Goal: Find specific page/section: Find specific page/section

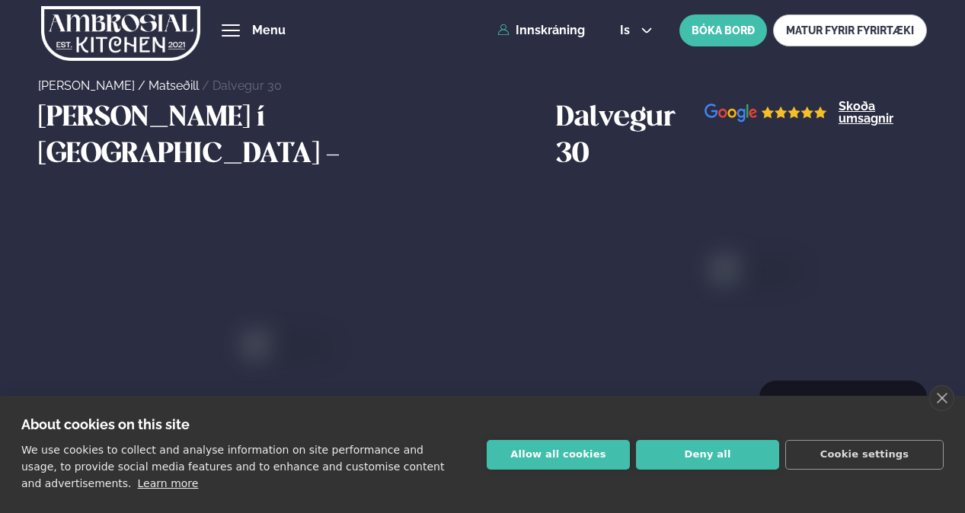
scroll to position [762, 0]
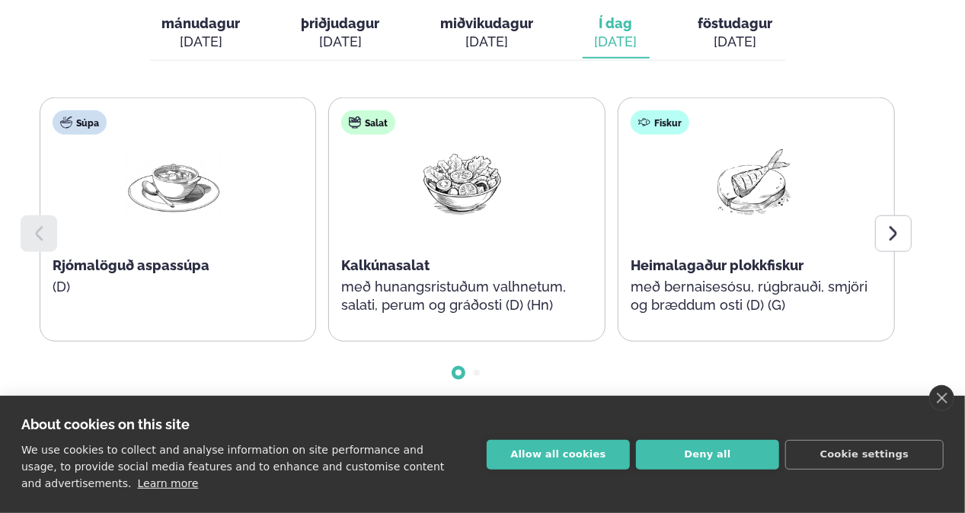
click at [951, 395] on link "close" at bounding box center [941, 398] width 25 height 26
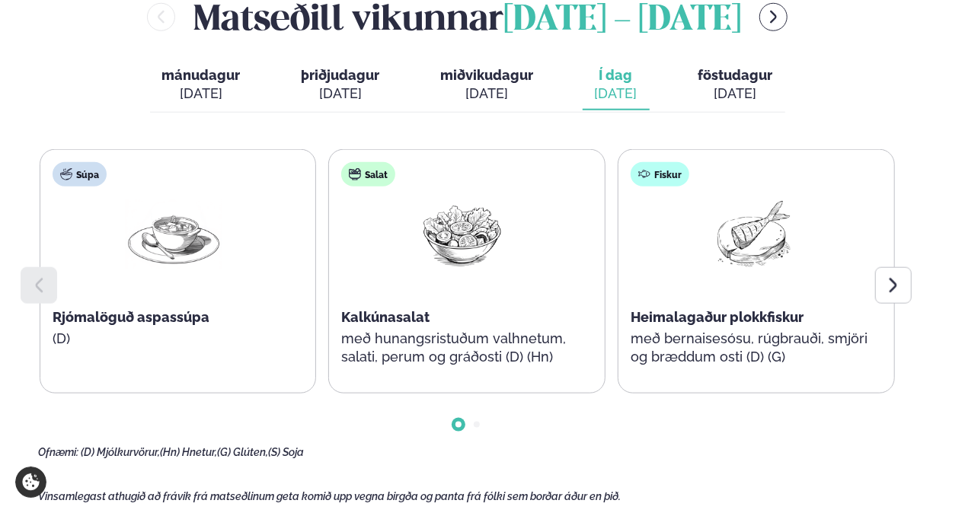
scroll to position [685, 0]
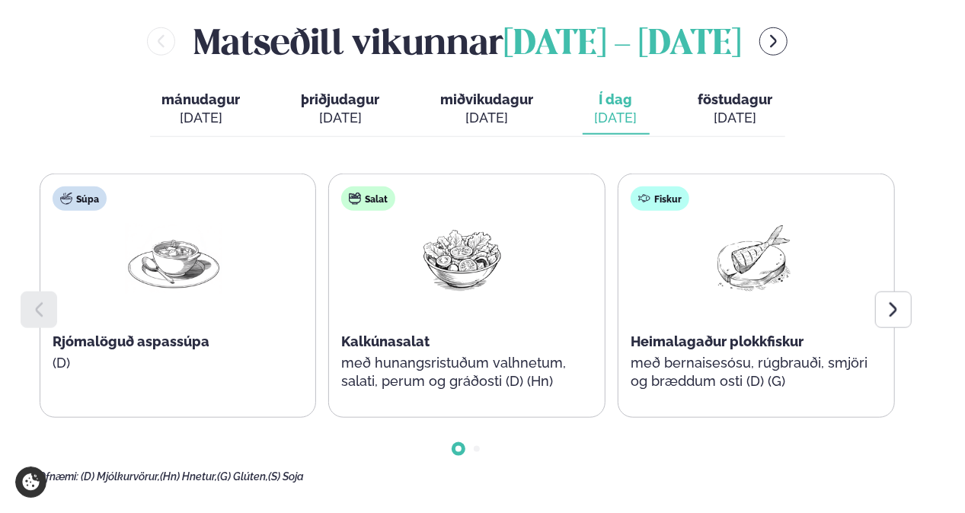
click at [885, 301] on icon at bounding box center [893, 310] width 18 height 18
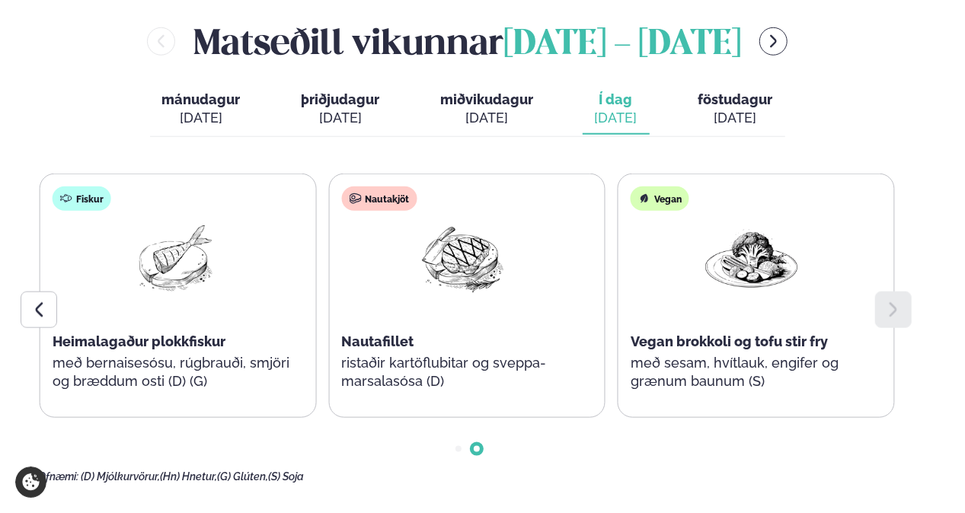
click at [41, 292] on div at bounding box center [39, 310] width 37 height 37
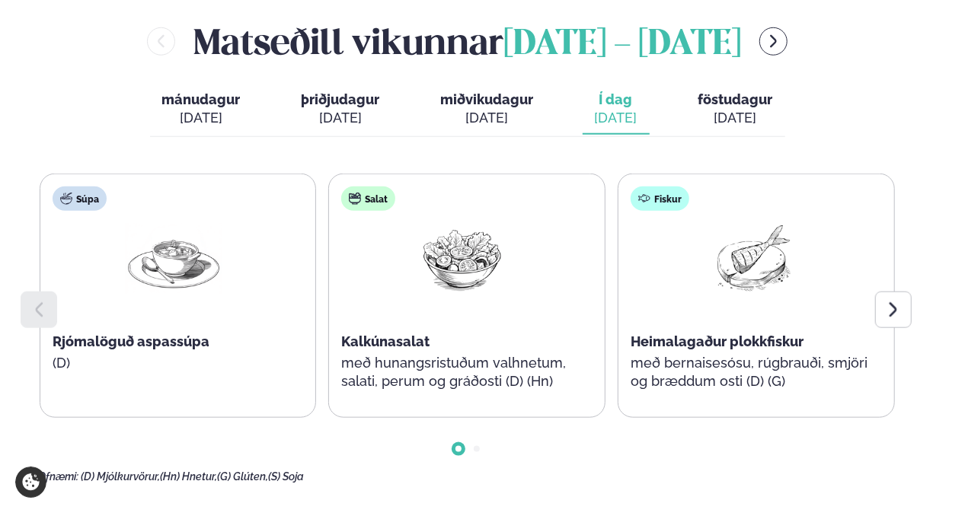
click at [757, 91] on button "föstudagur fös. [DATE]" at bounding box center [735, 110] width 99 height 50
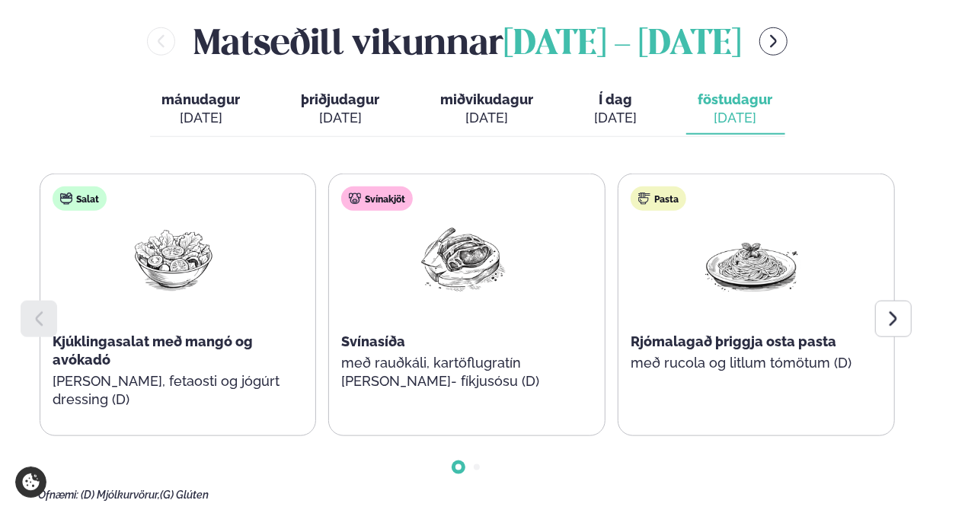
click at [900, 310] on icon at bounding box center [893, 319] width 18 height 18
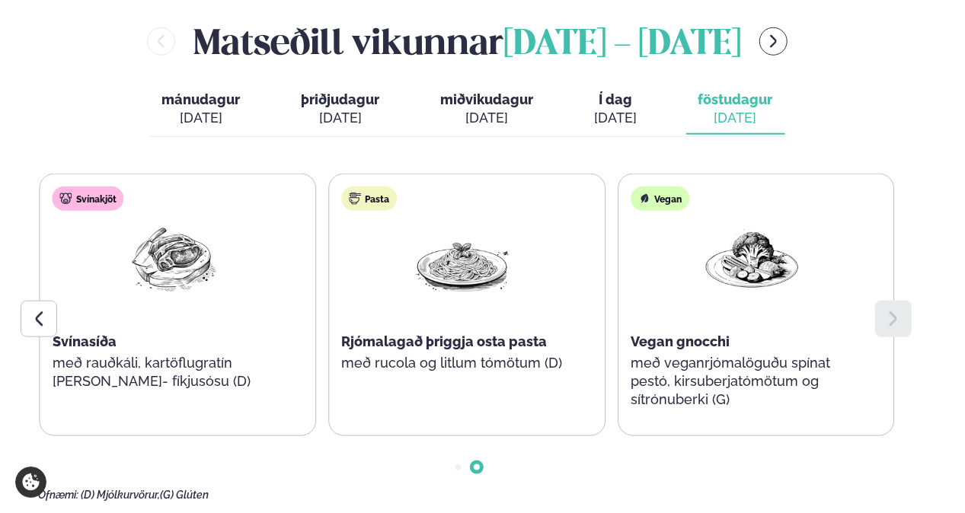
click at [34, 310] on icon at bounding box center [39, 319] width 18 height 18
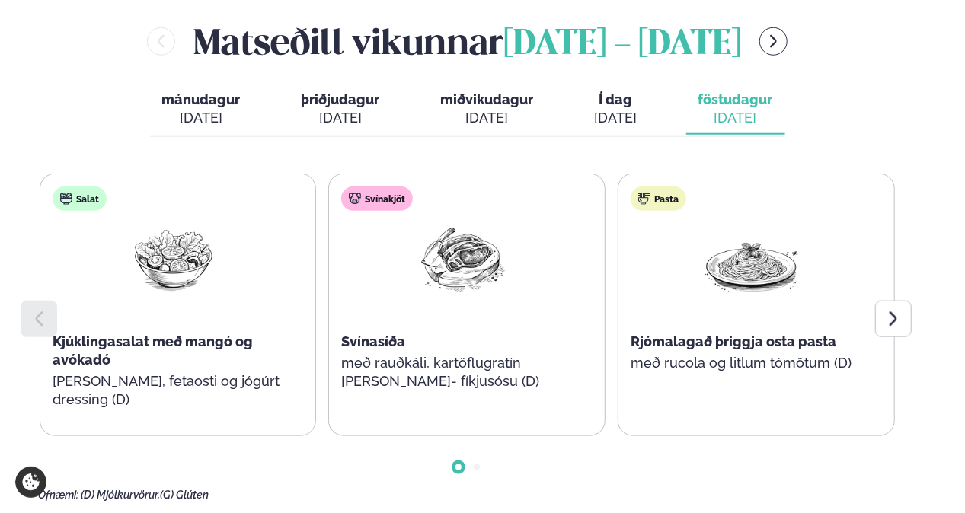
click at [615, 109] on div "[DATE]" at bounding box center [616, 118] width 43 height 18
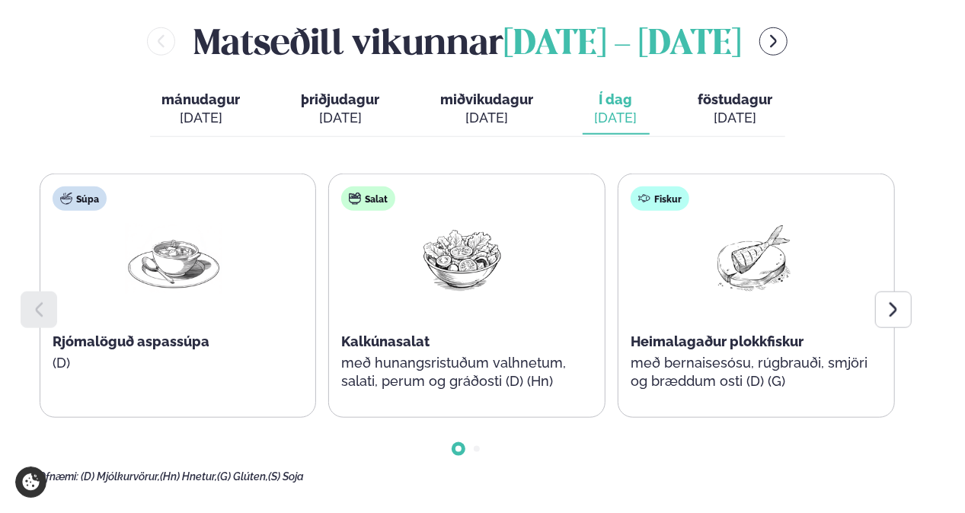
click at [884, 301] on icon at bounding box center [893, 310] width 18 height 18
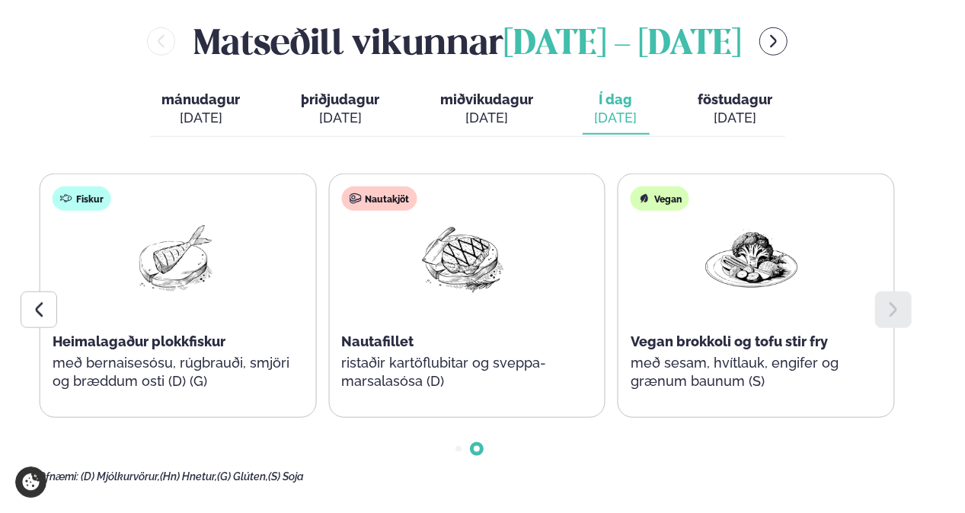
click at [757, 109] on div "[DATE]" at bounding box center [735, 118] width 75 height 18
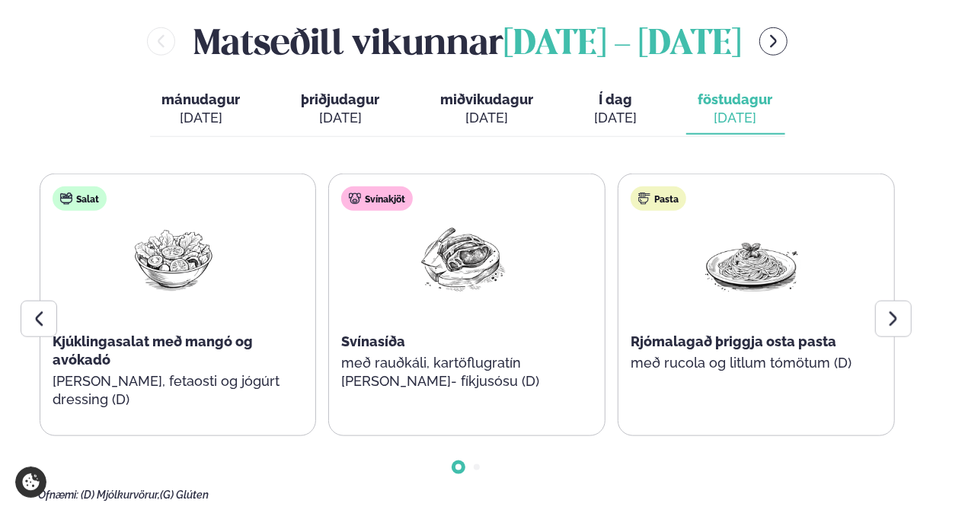
click at [883, 301] on div at bounding box center [893, 319] width 37 height 37
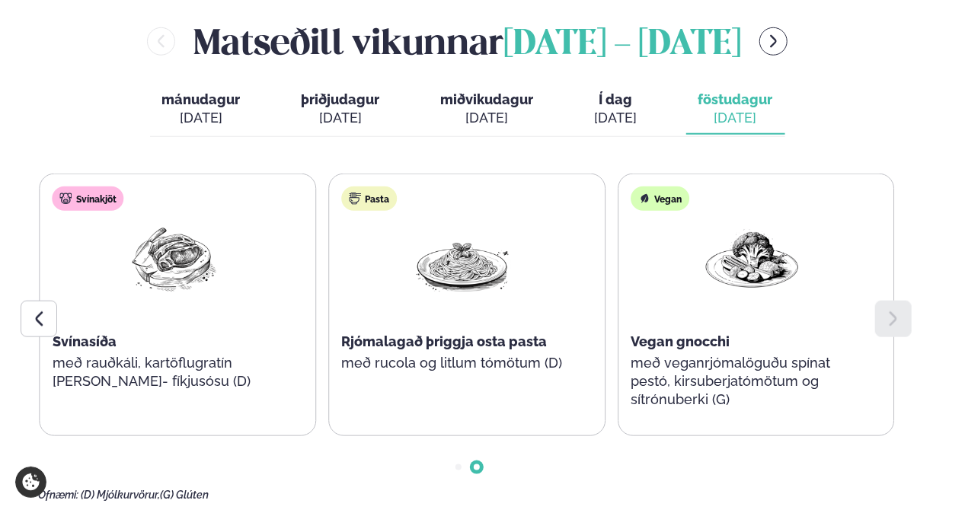
click at [30, 310] on icon at bounding box center [39, 319] width 18 height 18
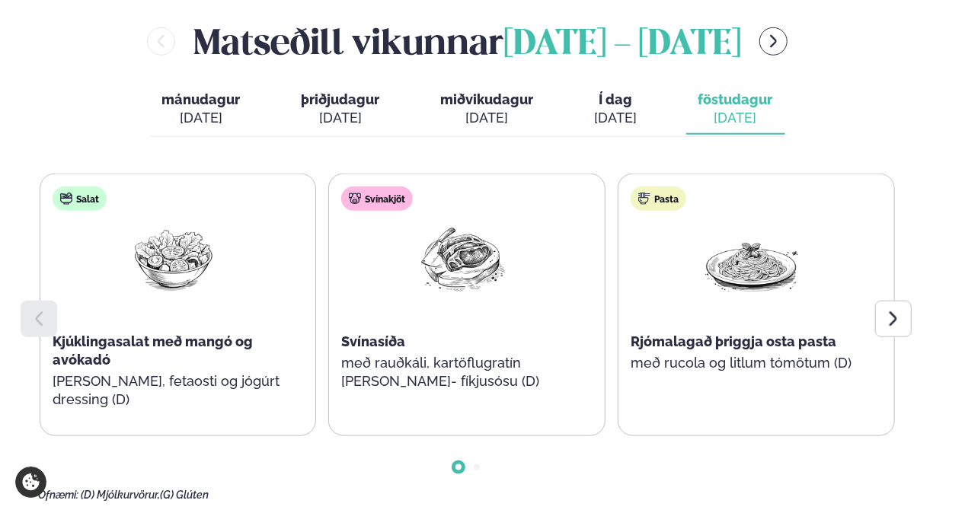
click at [283, 436] on div at bounding box center [467, 455] width 859 height 38
click at [890, 310] on icon at bounding box center [893, 319] width 18 height 18
